Goal: Transaction & Acquisition: Purchase product/service

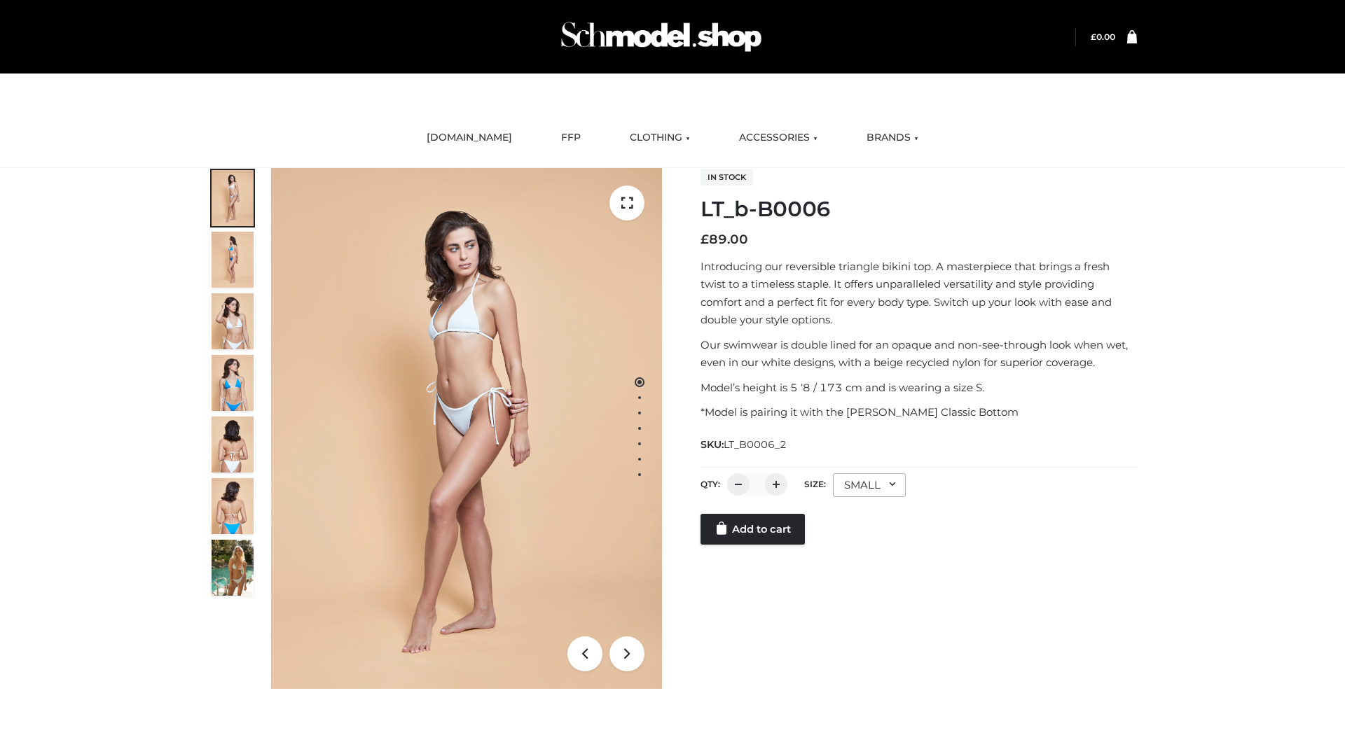
click at [754, 529] on link "Add to cart" at bounding box center [752, 529] width 104 height 31
